Goal: Information Seeking & Learning: Learn about a topic

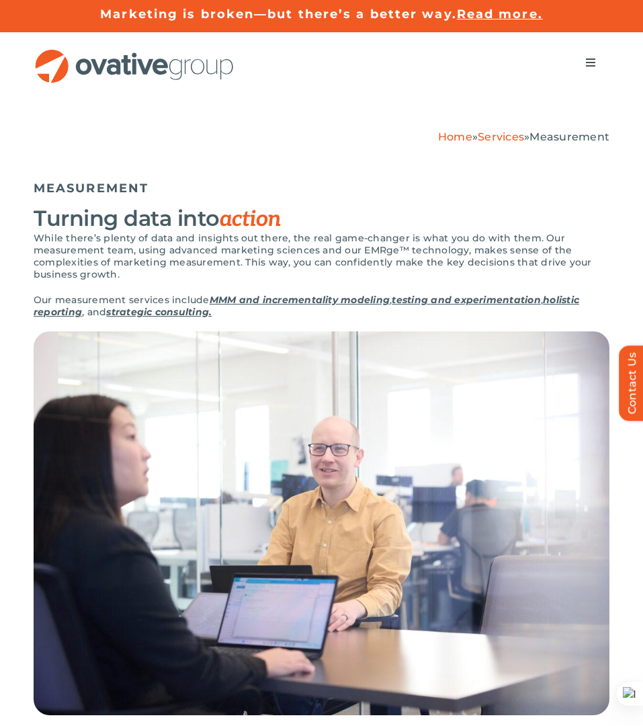
click at [140, 318] on link "strategic consulting." at bounding box center [158, 312] width 105 height 12
click at [291, 302] on link "MMM and incrementality modeling" at bounding box center [300, 300] width 180 height 12
click at [513, 132] on link "Services" at bounding box center [501, 136] width 46 height 13
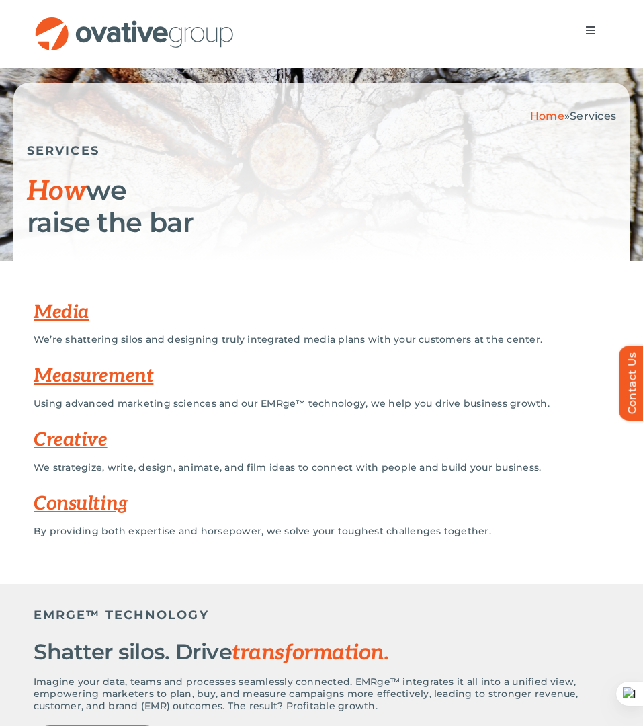
scroll to position [75, 0]
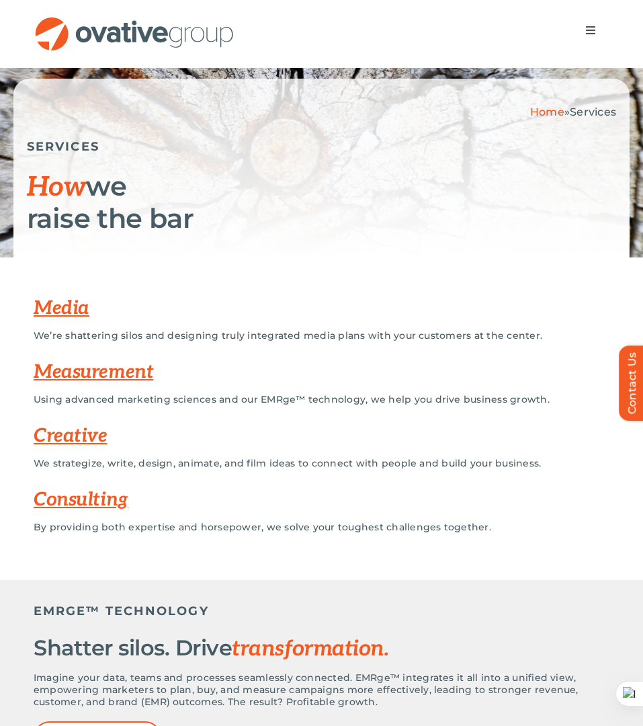
click at [56, 305] on link "Media" at bounding box center [62, 308] width 56 height 22
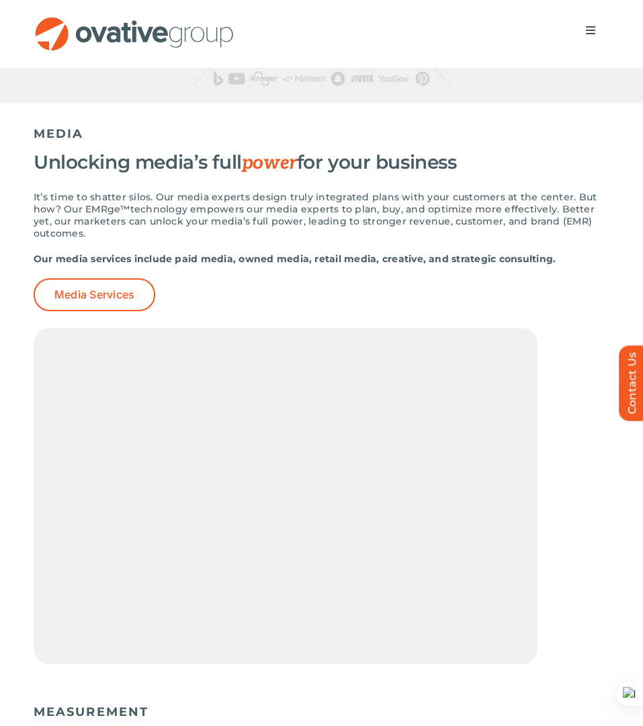
scroll to position [1046, 0]
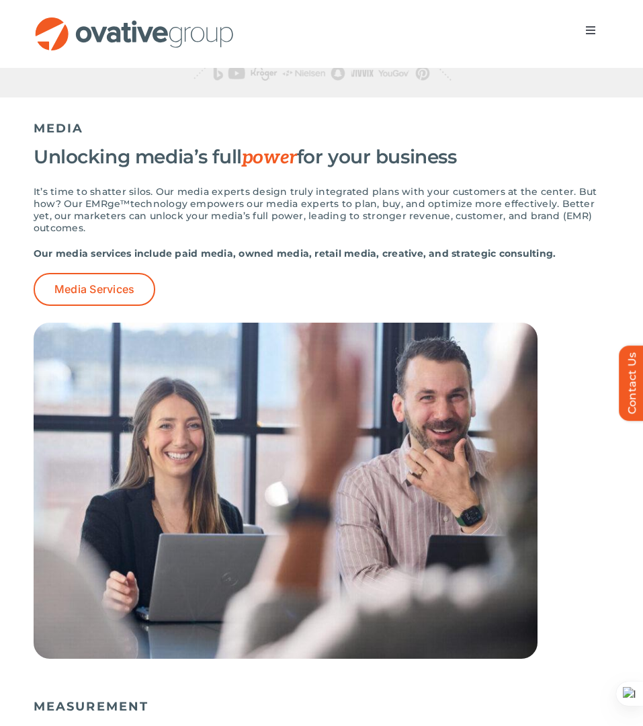
click at [298, 291] on div "Media Services" at bounding box center [322, 289] width 576 height 33
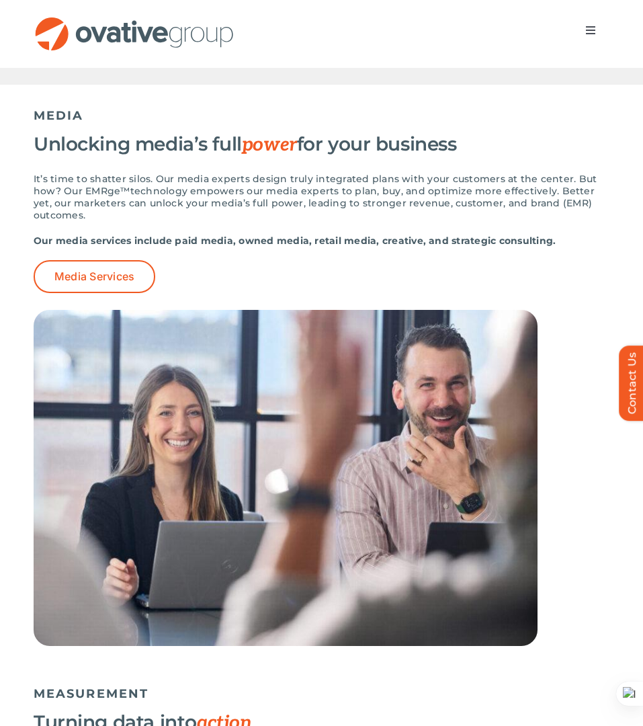
scroll to position [1061, 0]
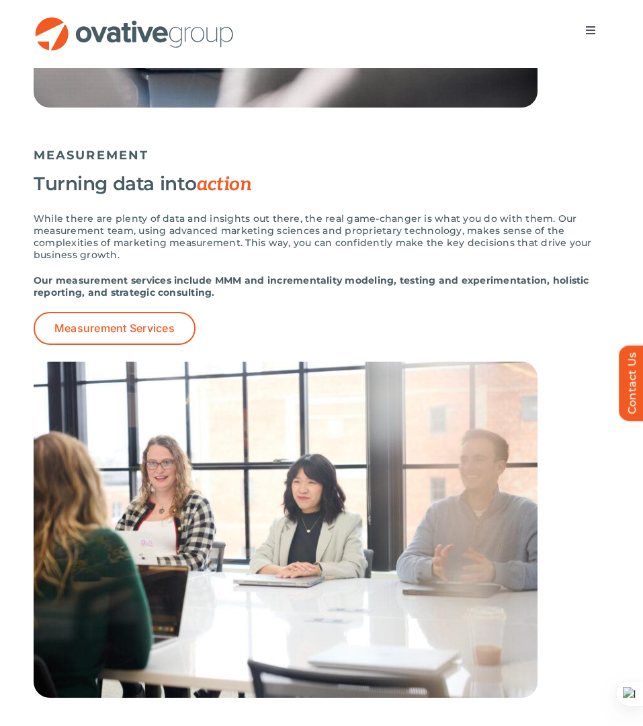
scroll to position [1731, 0]
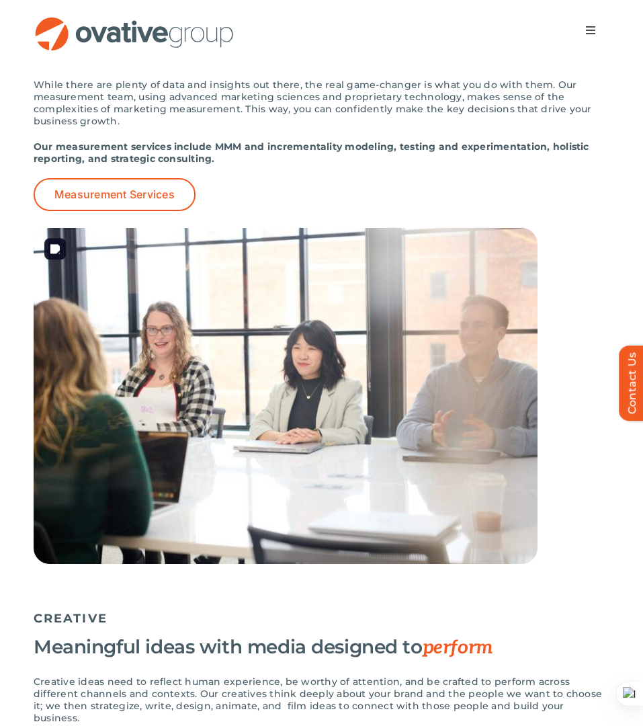
click at [462, 233] on img at bounding box center [286, 396] width 504 height 336
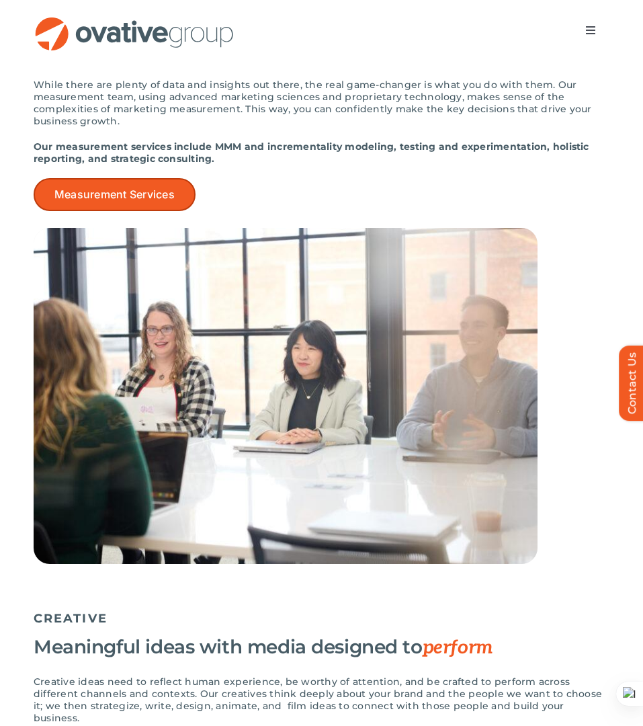
click at [161, 188] on span "Measurement Services" at bounding box center [114, 194] width 120 height 13
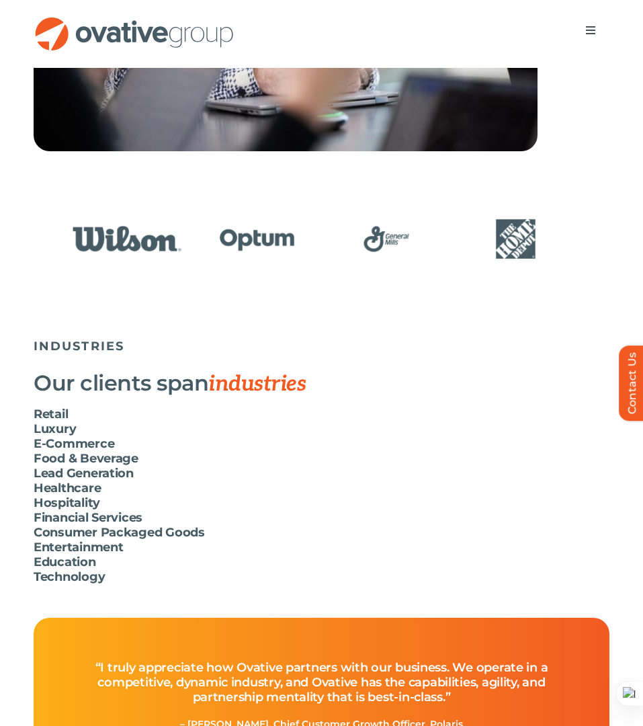
scroll to position [3440, 0]
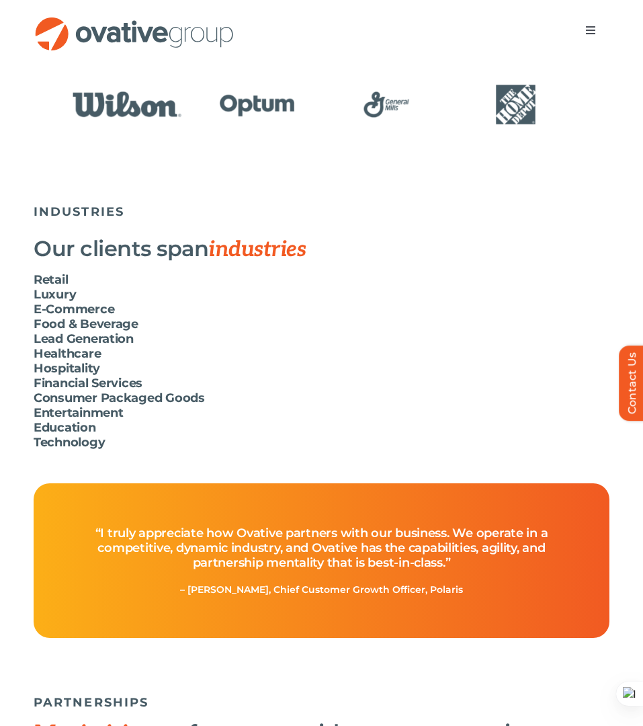
click at [157, 390] on h6 "Consumer Packaged Goods" at bounding box center [322, 397] width 576 height 15
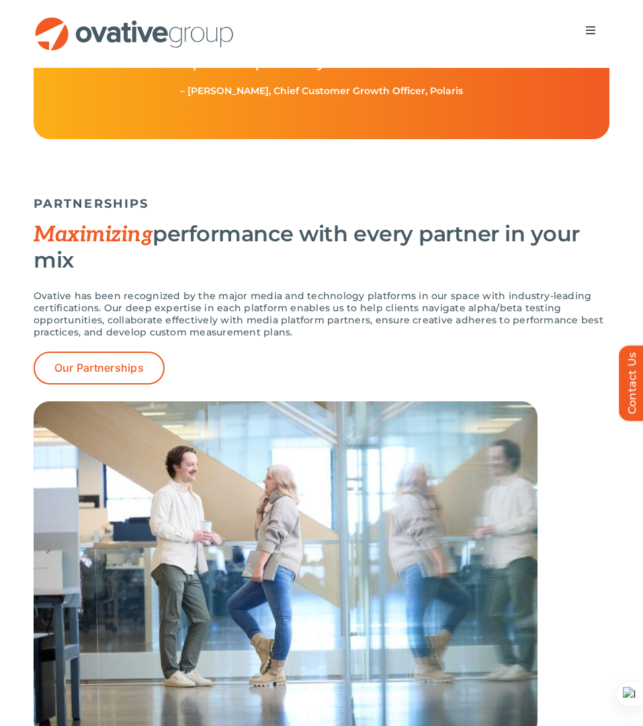
scroll to position [4015, 0]
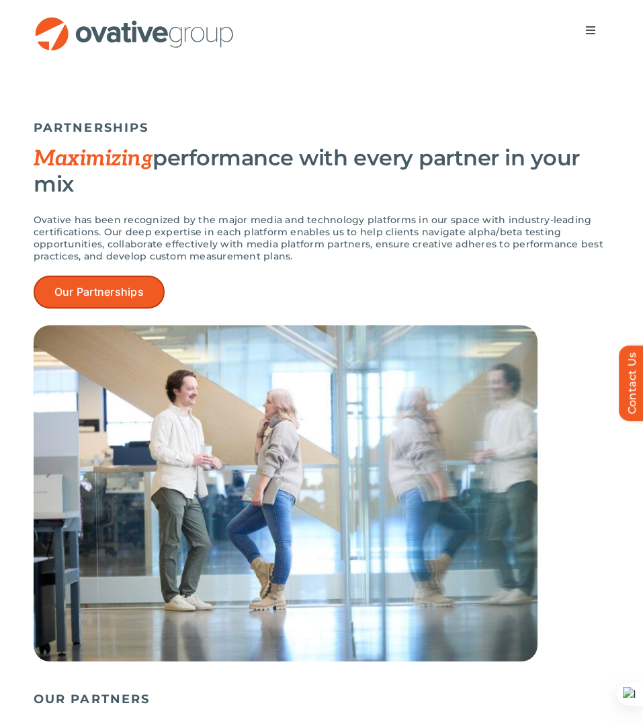
click at [96, 286] on span "Our Partnerships" at bounding box center [98, 292] width 89 height 13
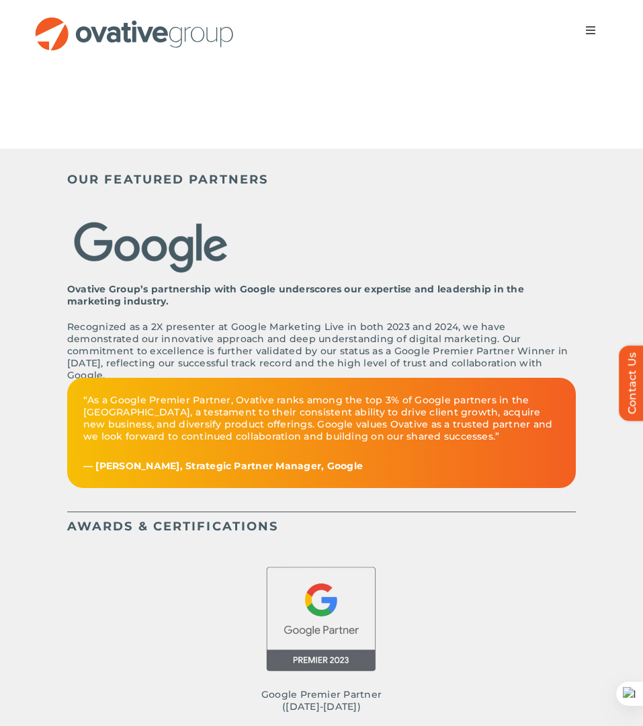
scroll to position [597, 0]
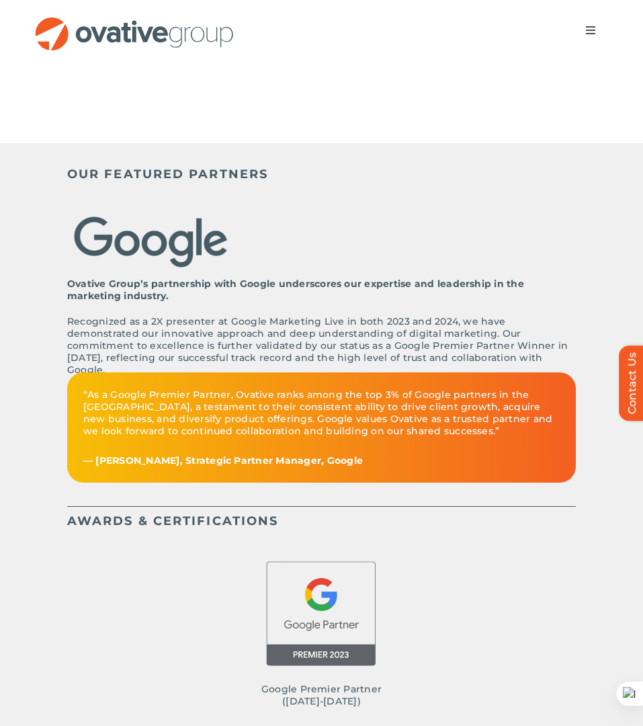
click at [171, 388] on p "“As a Google Premier Partner, Ovative ranks among the top 3% of Google partners…" at bounding box center [321, 412] width 476 height 48
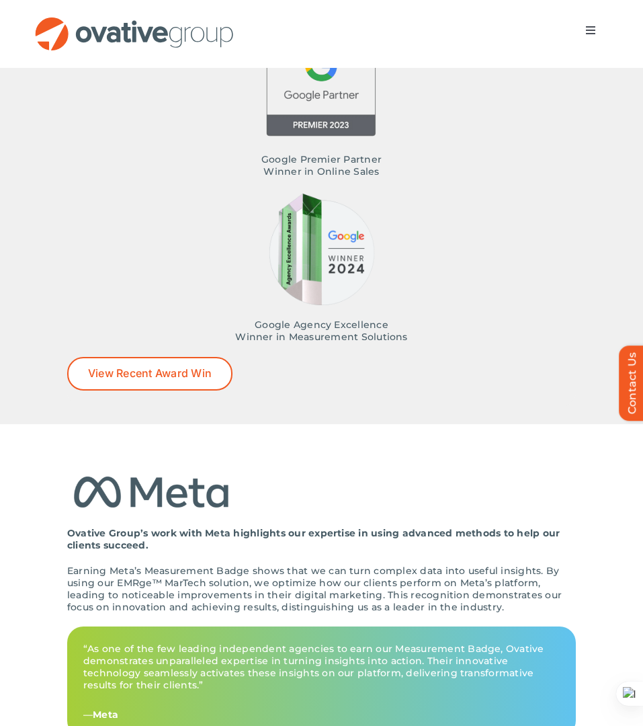
scroll to position [1332, 0]
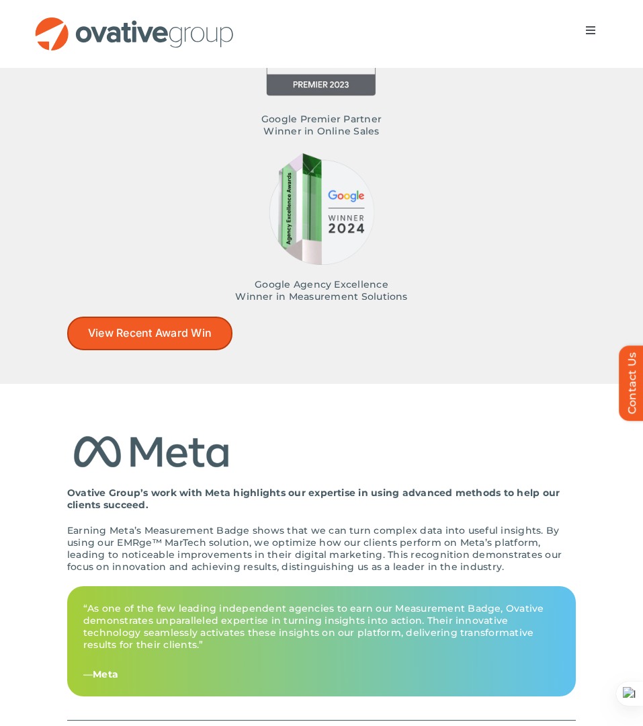
click at [173, 327] on span "View Recent Award Win" at bounding box center [150, 333] width 124 height 13
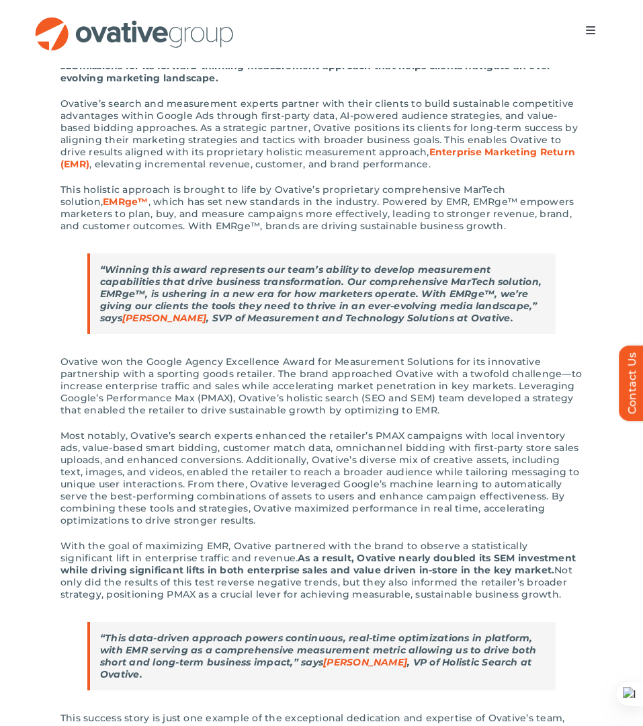
scroll to position [547, 0]
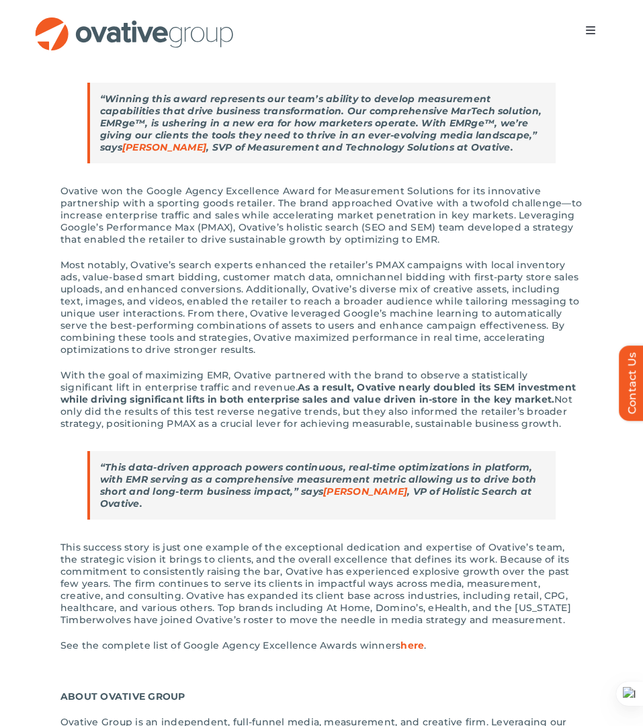
click at [384, 499] on p "“This data-driven approach powers continuous, real-time optimizations in platfo…" at bounding box center [322, 485] width 445 height 48
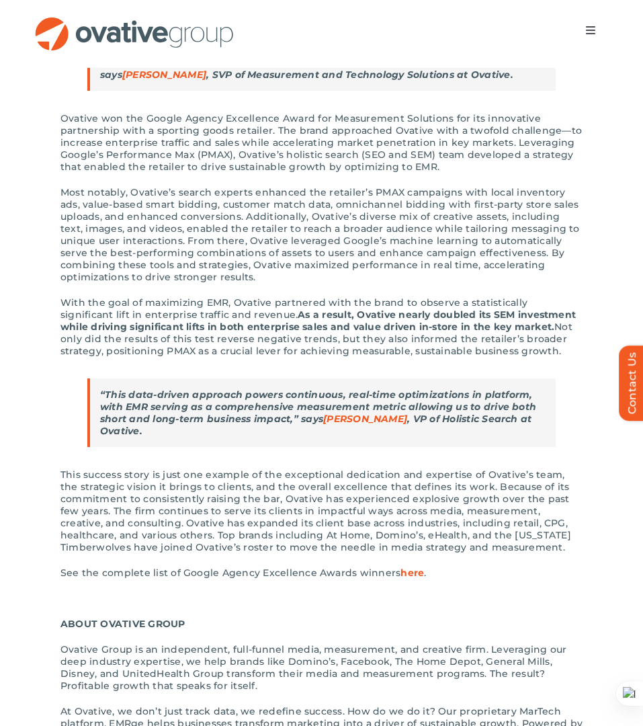
scroll to position [754, 0]
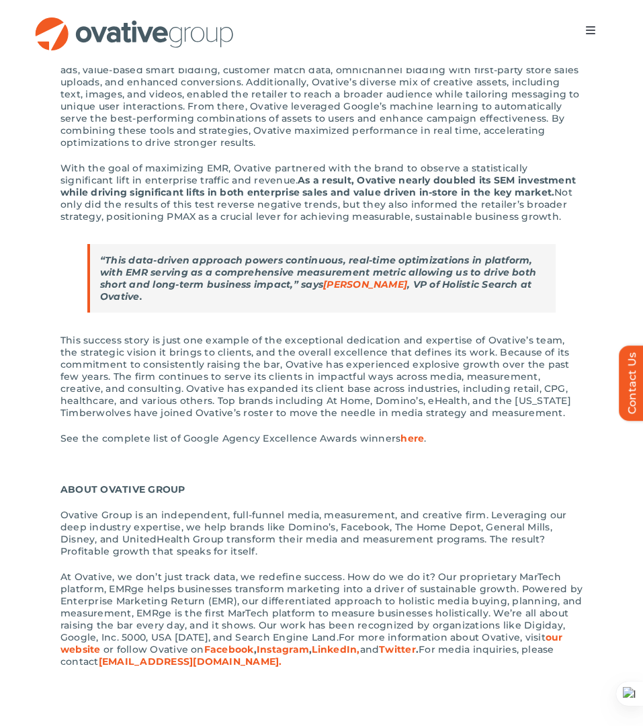
drag, startPoint x: 354, startPoint y: 286, endPoint x: 638, endPoint y: 0, distance: 402.4
click at [0, 0] on div "Marketing is broken—but there’s a better way. Read more. Marketing is broken—bu…" at bounding box center [321, 346] width 643 height 2201
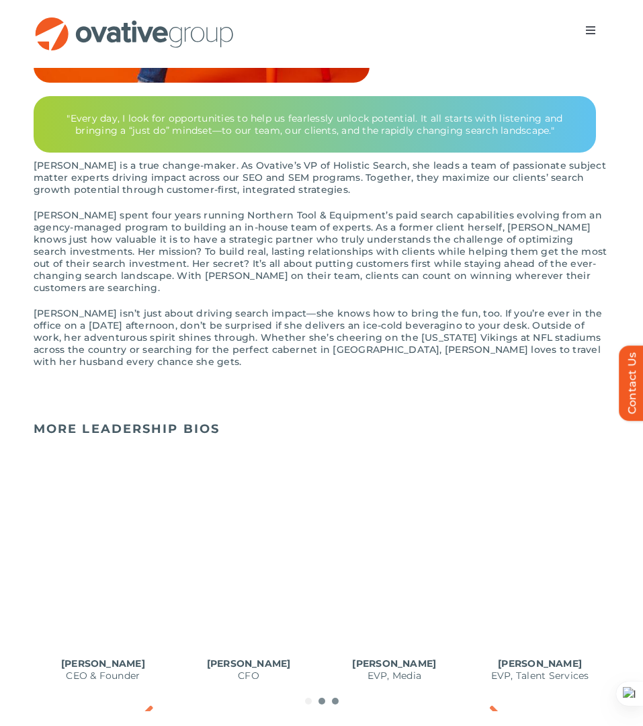
scroll to position [601, 0]
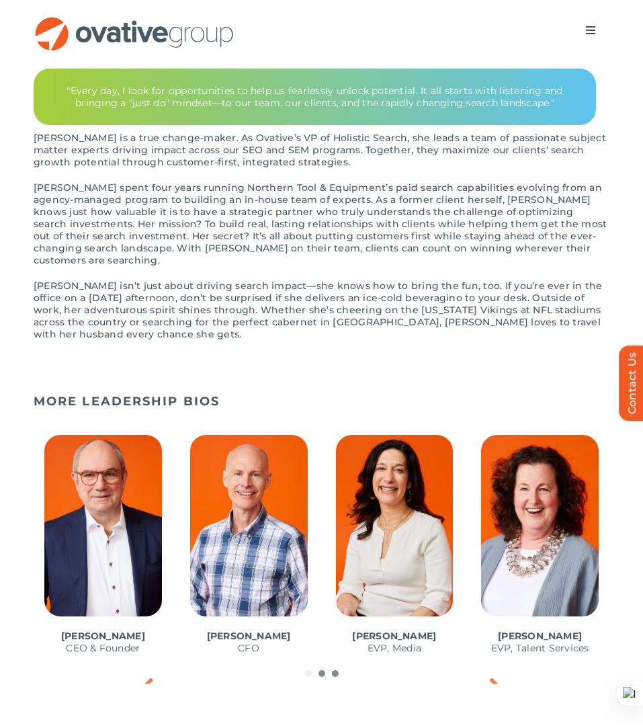
click at [394, 525] on span "3 / 10" at bounding box center [394, 551] width 139 height 254
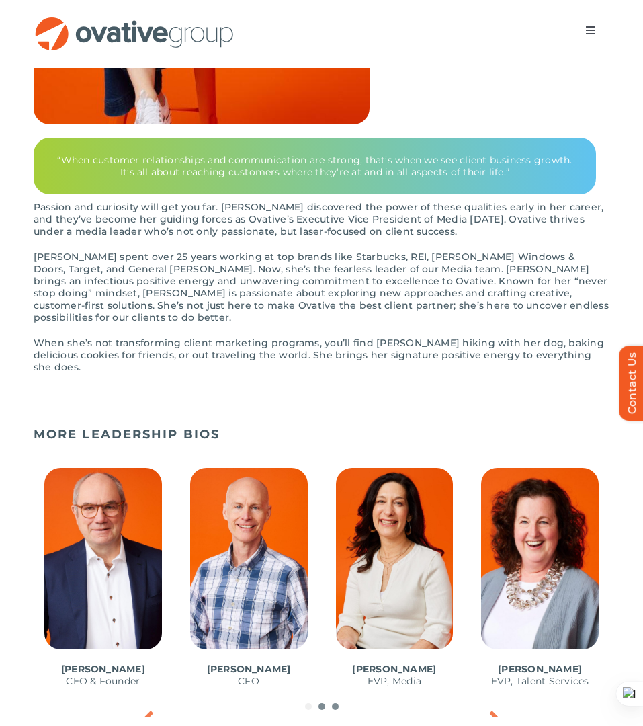
scroll to position [610, 0]
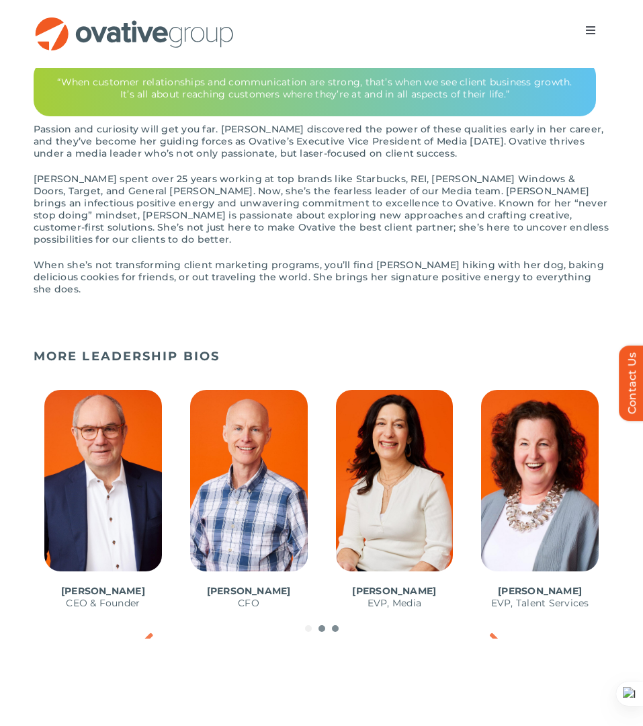
click at [502, 615] on div "MORE LEADERSHIP BIOS Dale Nitschke CEO & Founder Steve Benson CFO Annie Zipfel …" at bounding box center [321, 490] width 643 height 330
click at [491, 629] on icon "Next slide" at bounding box center [492, 642] width 22 height 27
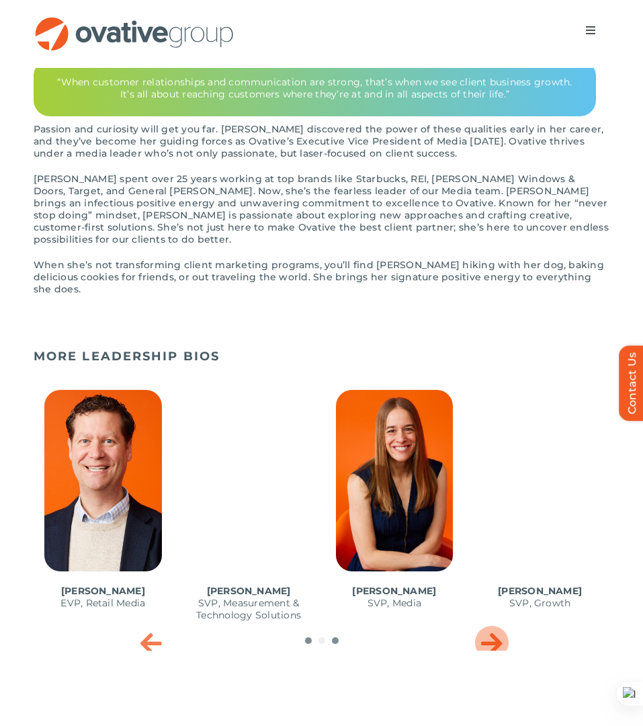
click at [491, 629] on icon "Next slide" at bounding box center [492, 642] width 22 height 27
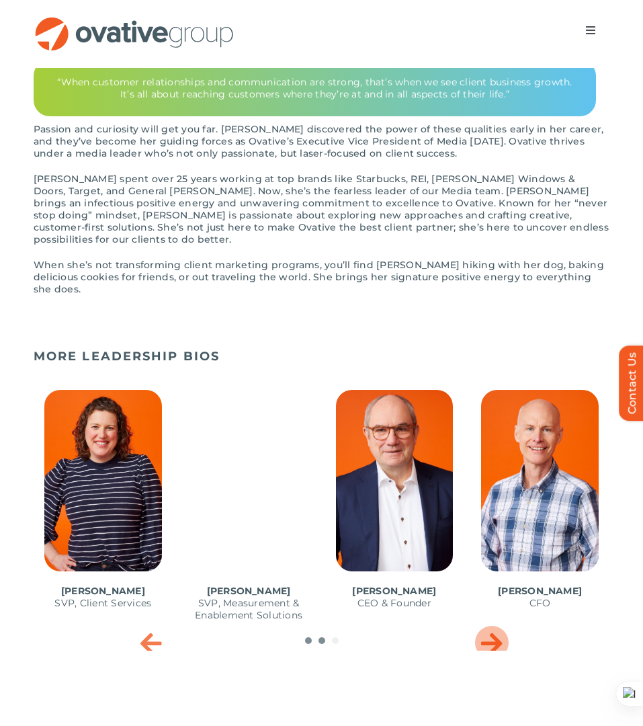
click at [491, 629] on icon "Next slide" at bounding box center [492, 642] width 22 height 27
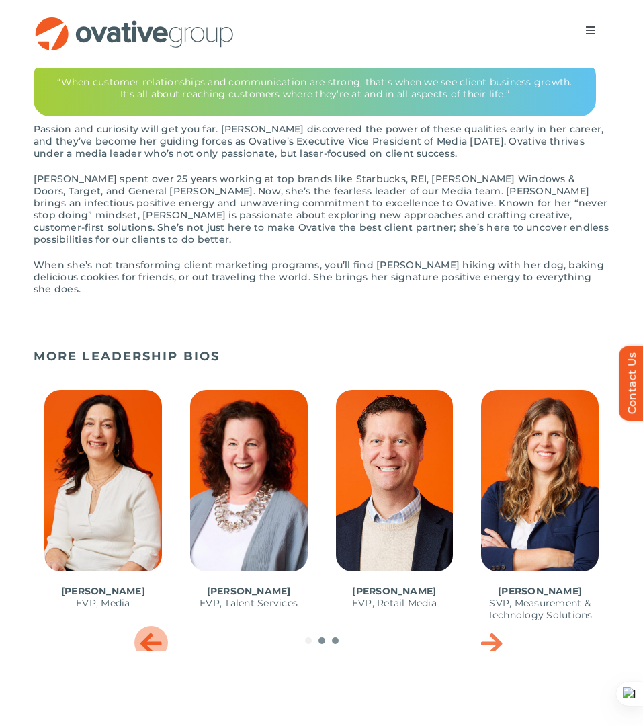
click at [146, 629] on icon "Previous slide" at bounding box center [151, 642] width 22 height 27
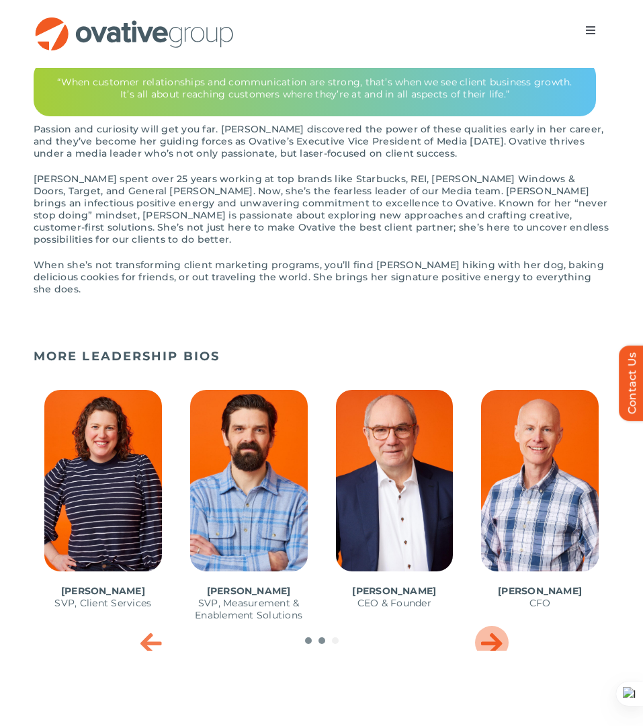
click at [494, 629] on icon "Next slide" at bounding box center [492, 642] width 22 height 27
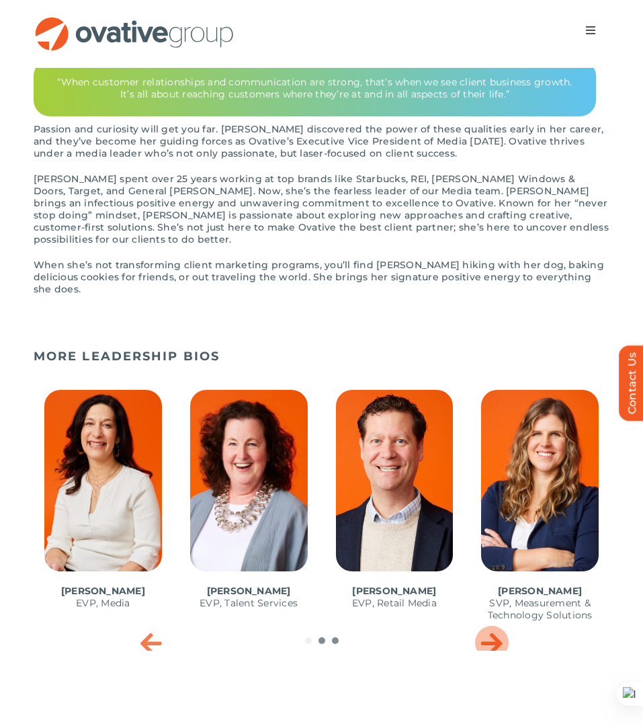
click at [494, 629] on icon "Next slide" at bounding box center [492, 642] width 22 height 27
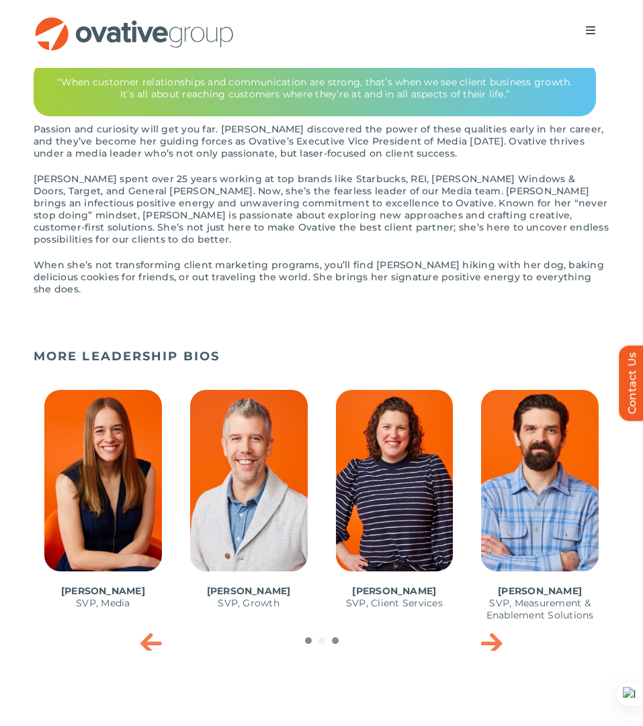
click at [472, 626] on div "Annie Zipfel EVP, Media Bonnie Gross EVP, Talent Services Steve Baxter EVP, Ret…" at bounding box center [322, 512] width 576 height 277
click at [495, 629] on icon "Next slide" at bounding box center [492, 642] width 22 height 27
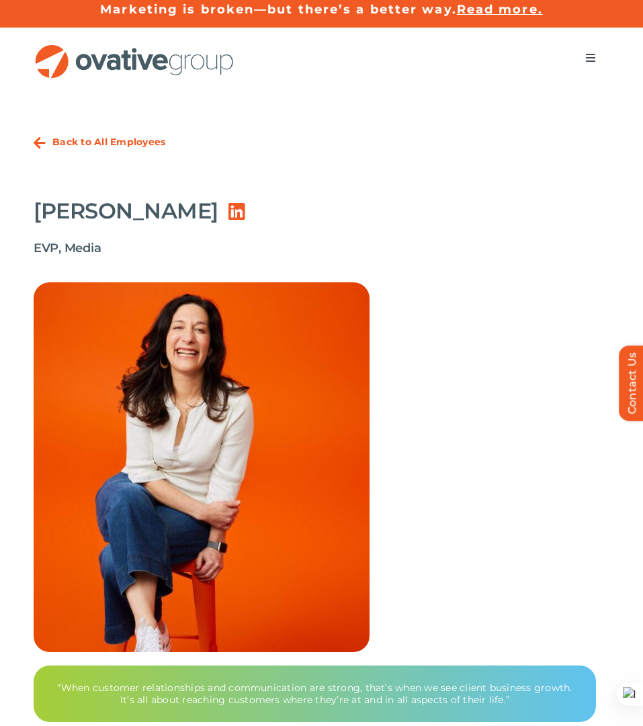
scroll to position [5, 0]
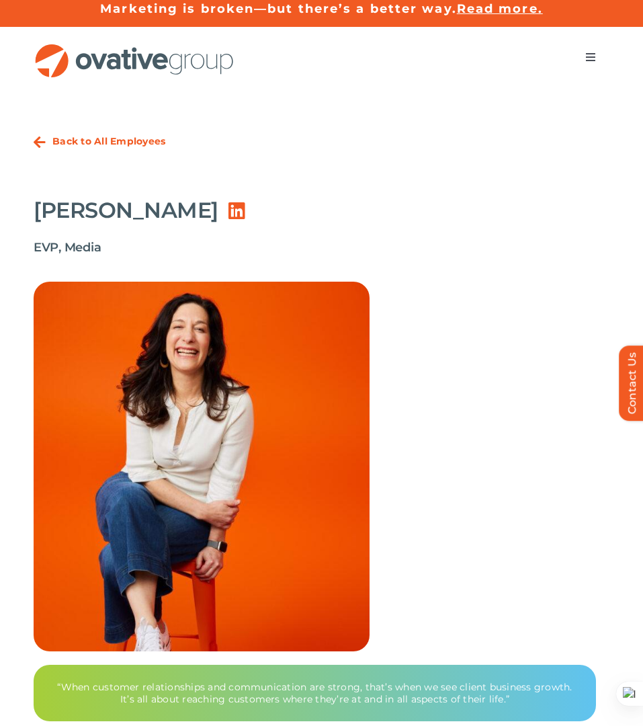
click at [113, 136] on strong "Back to All Employees" at bounding box center [108, 141] width 113 height 12
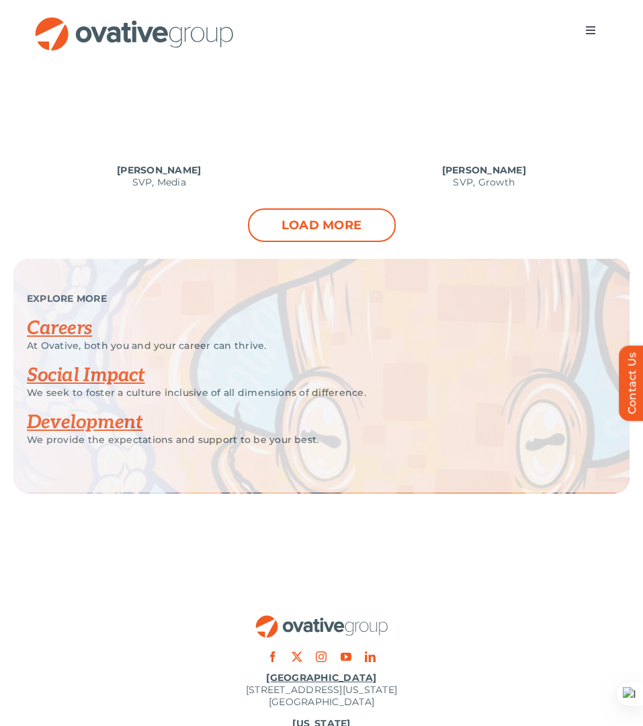
scroll to position [1739, 0]
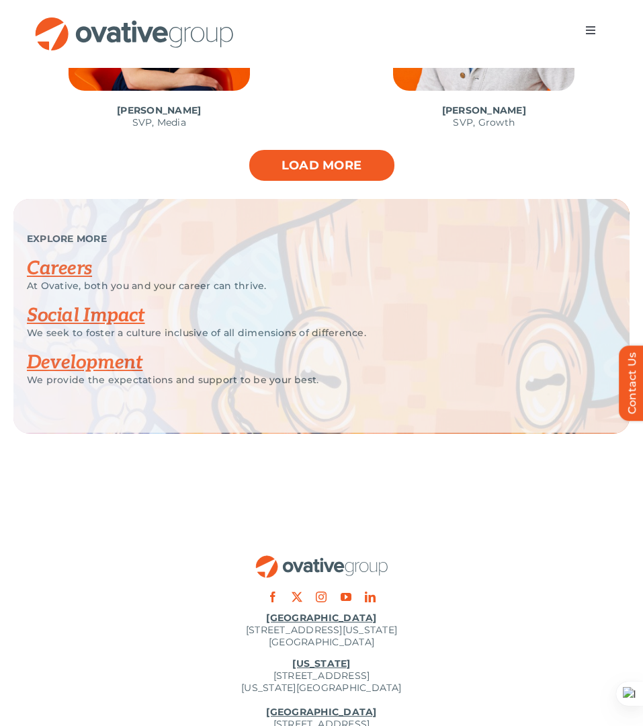
click at [280, 175] on link "Load more" at bounding box center [322, 165] width 148 height 34
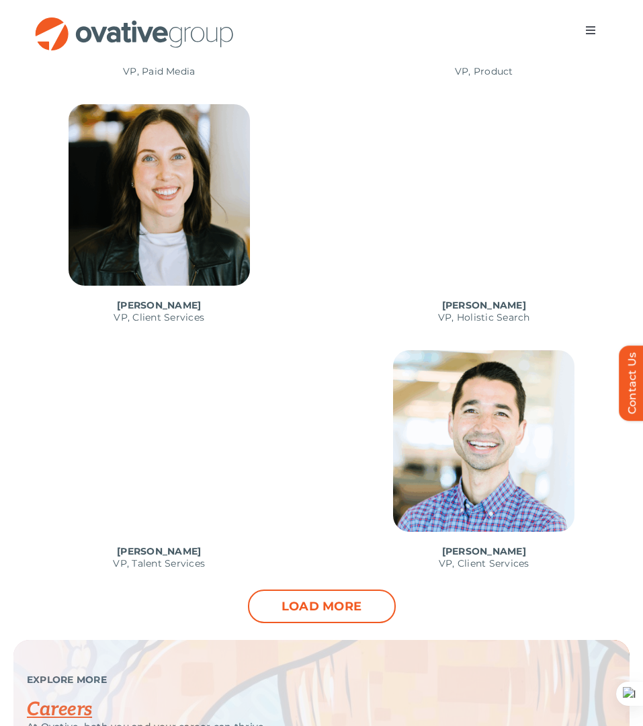
scroll to position [2283, 0]
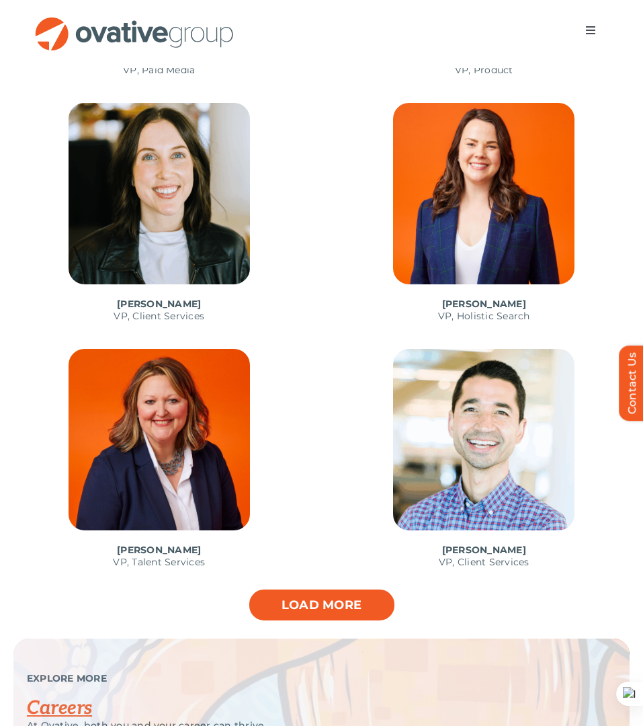
click at [275, 598] on link "Load more" at bounding box center [322, 605] width 148 height 34
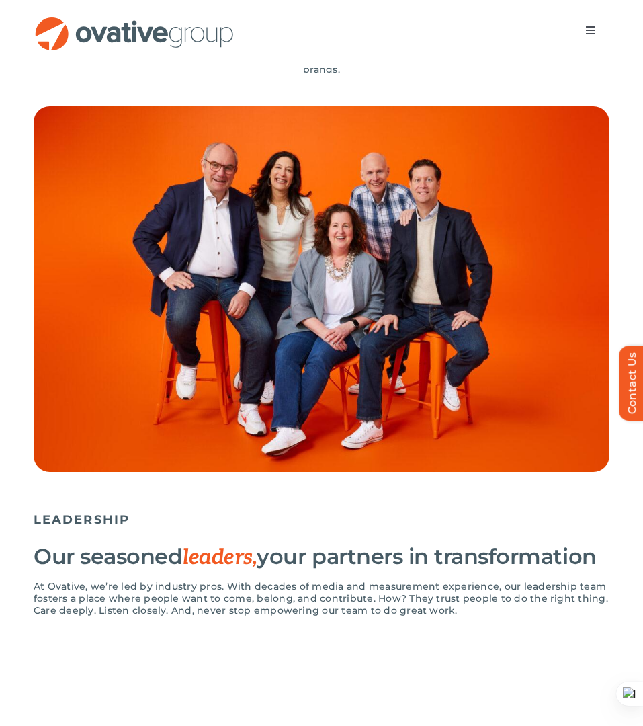
scroll to position [0, 0]
